Goal: Task Accomplishment & Management: Manage account settings

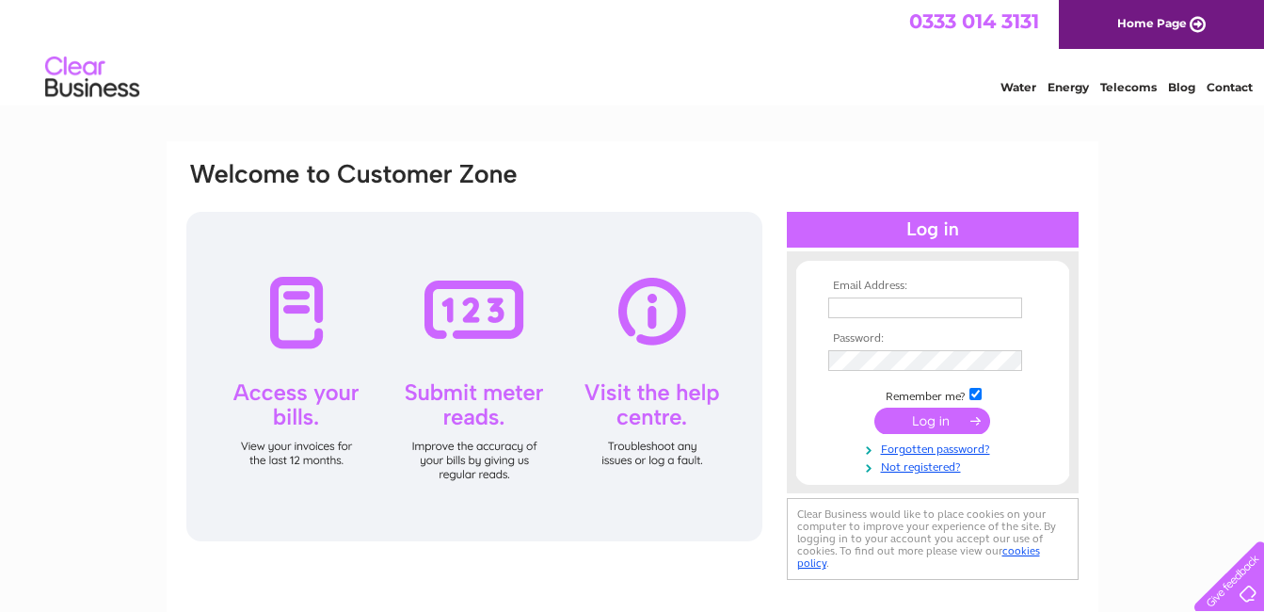
type input "[EMAIL_ADDRESS][DOMAIN_NAME]"
click at [939, 232] on div at bounding box center [933, 230] width 292 height 36
click at [947, 421] on input "submit" at bounding box center [933, 421] width 116 height 26
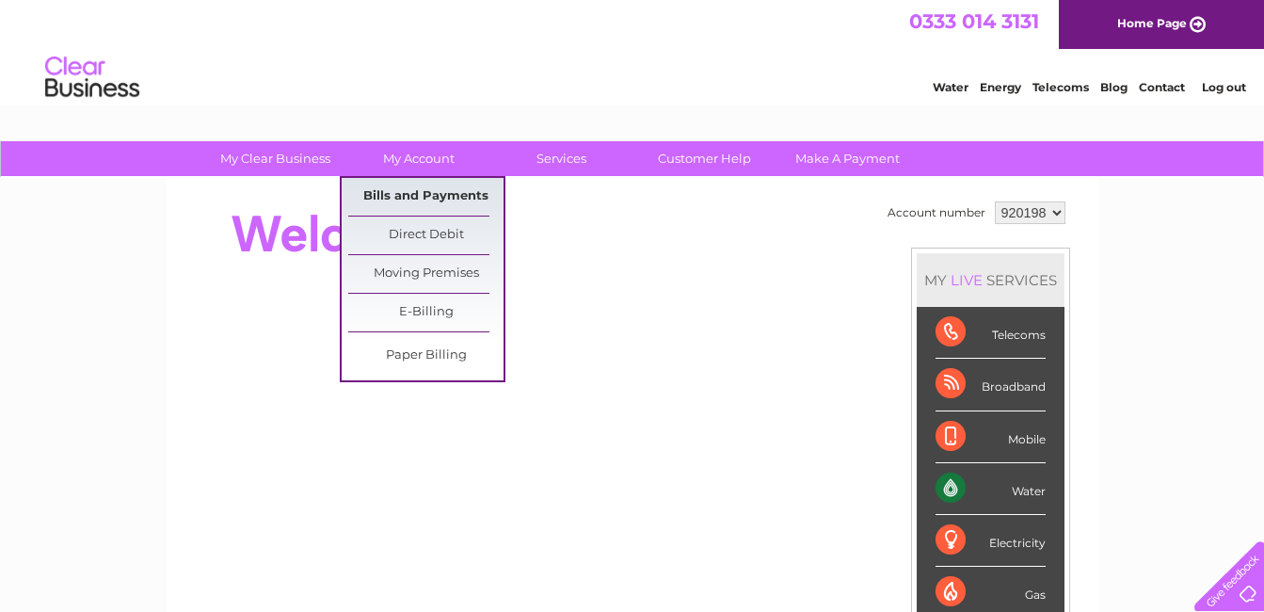
click at [399, 202] on link "Bills and Payments" at bounding box center [425, 197] width 155 height 38
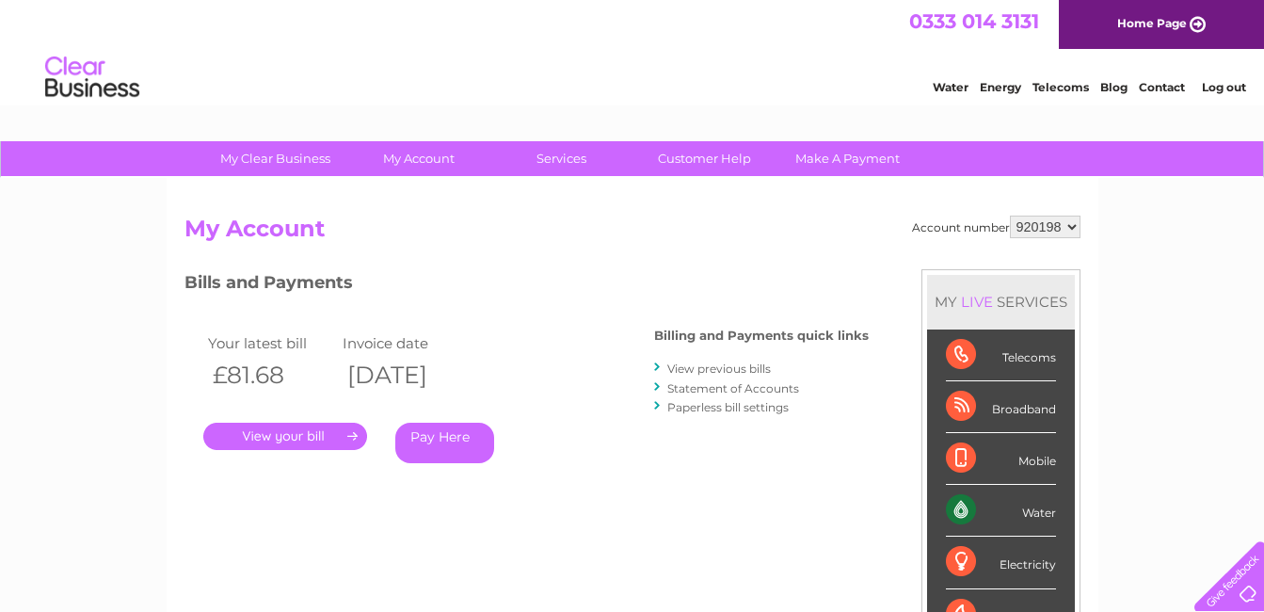
click at [278, 436] on link "." at bounding box center [285, 436] width 164 height 27
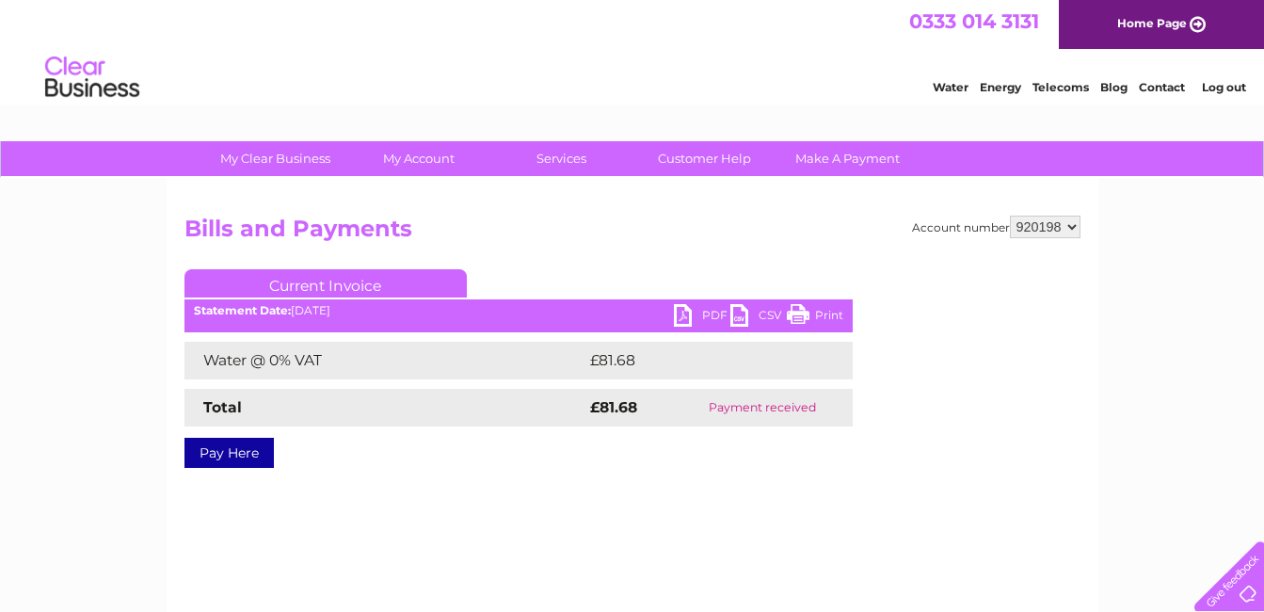
click at [682, 313] on link "PDF" at bounding box center [702, 317] width 56 height 27
